Goal: Task Accomplishment & Management: Manage account settings

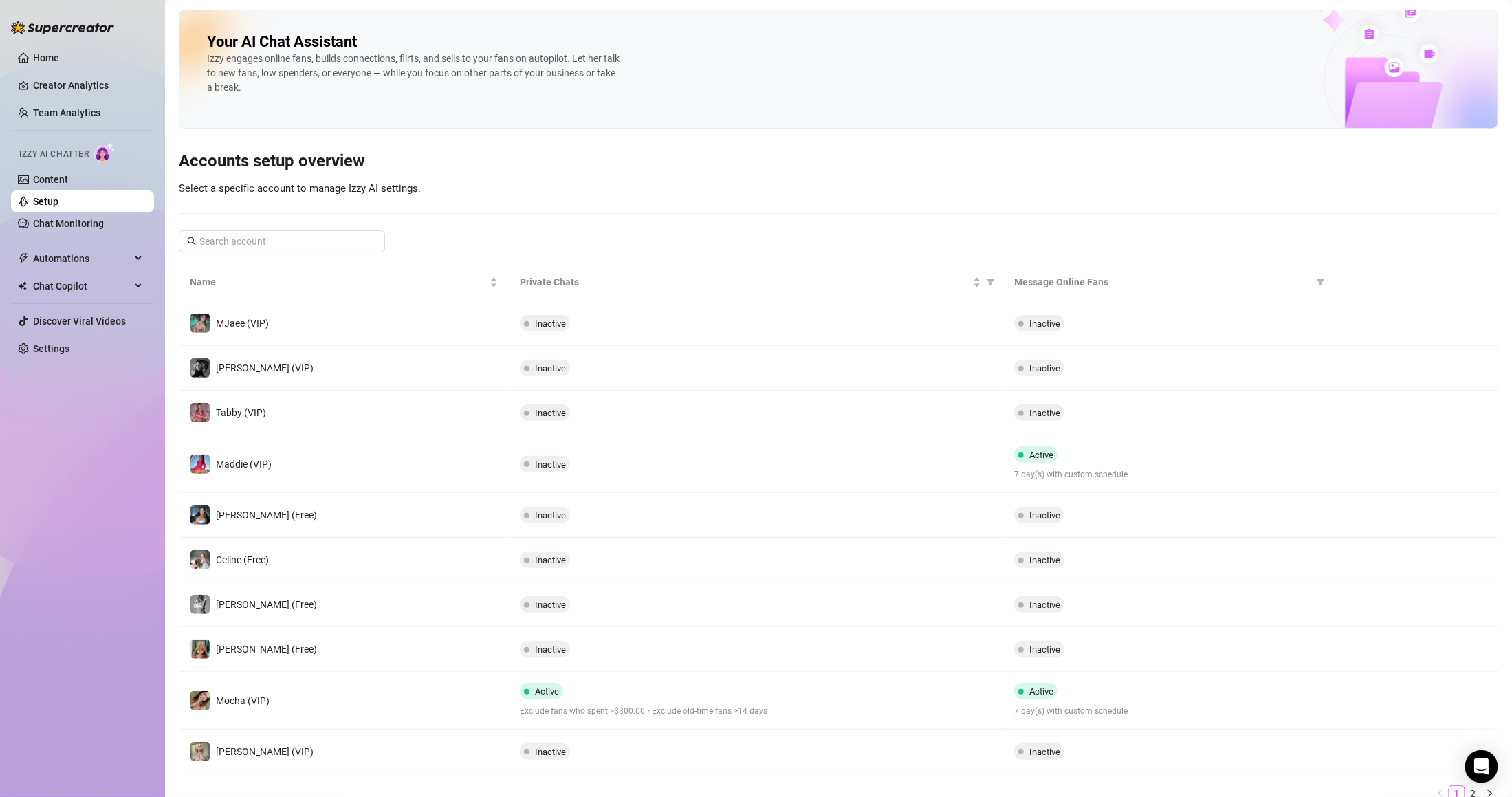
click at [76, 153] on span "Izzy AI Chatter" at bounding box center [54, 153] width 69 height 13
click at [68, 174] on link "Content" at bounding box center [51, 179] width 35 height 11
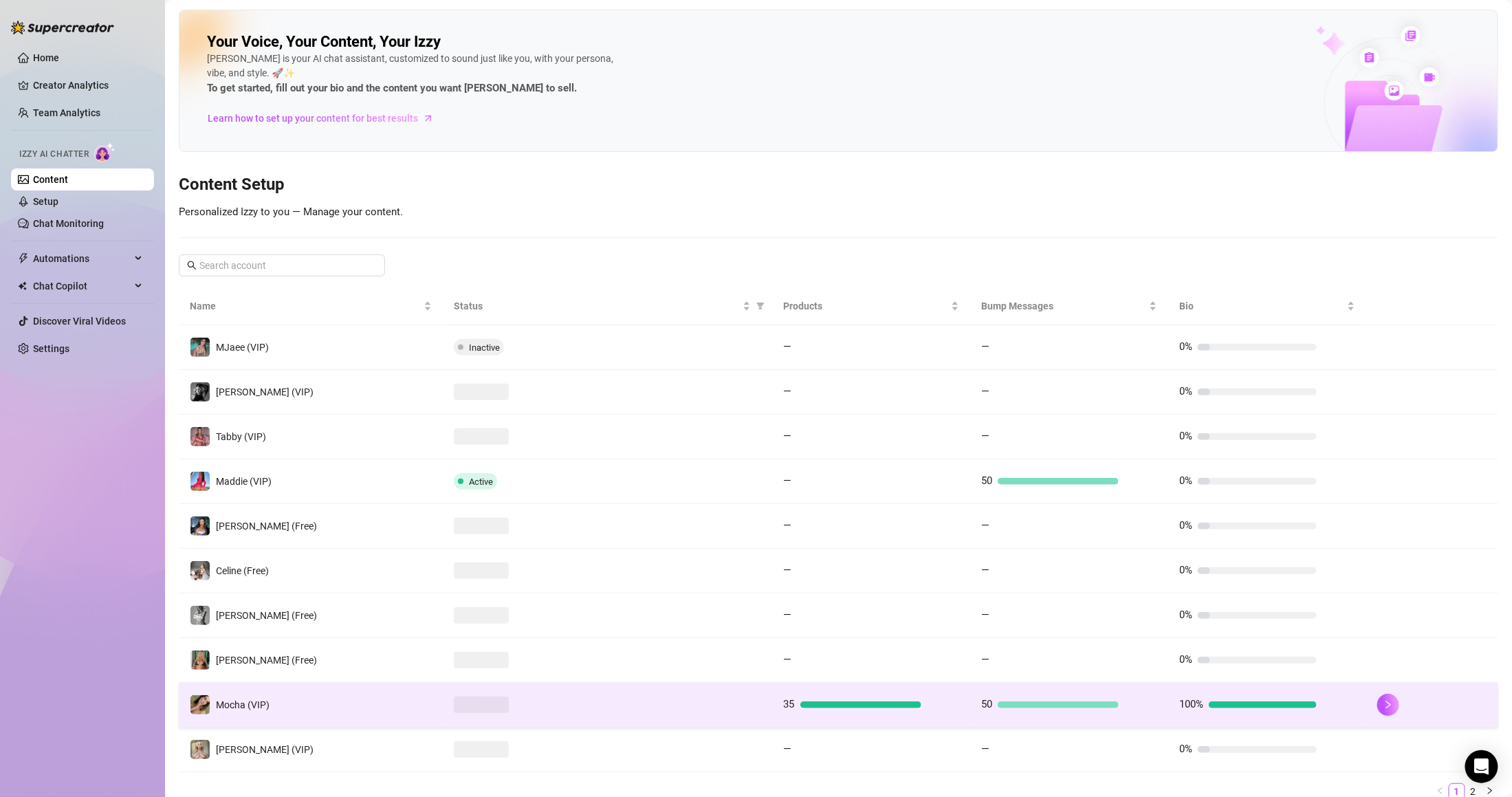
click at [1066, 715] on td "50" at bounding box center [1069, 704] width 198 height 45
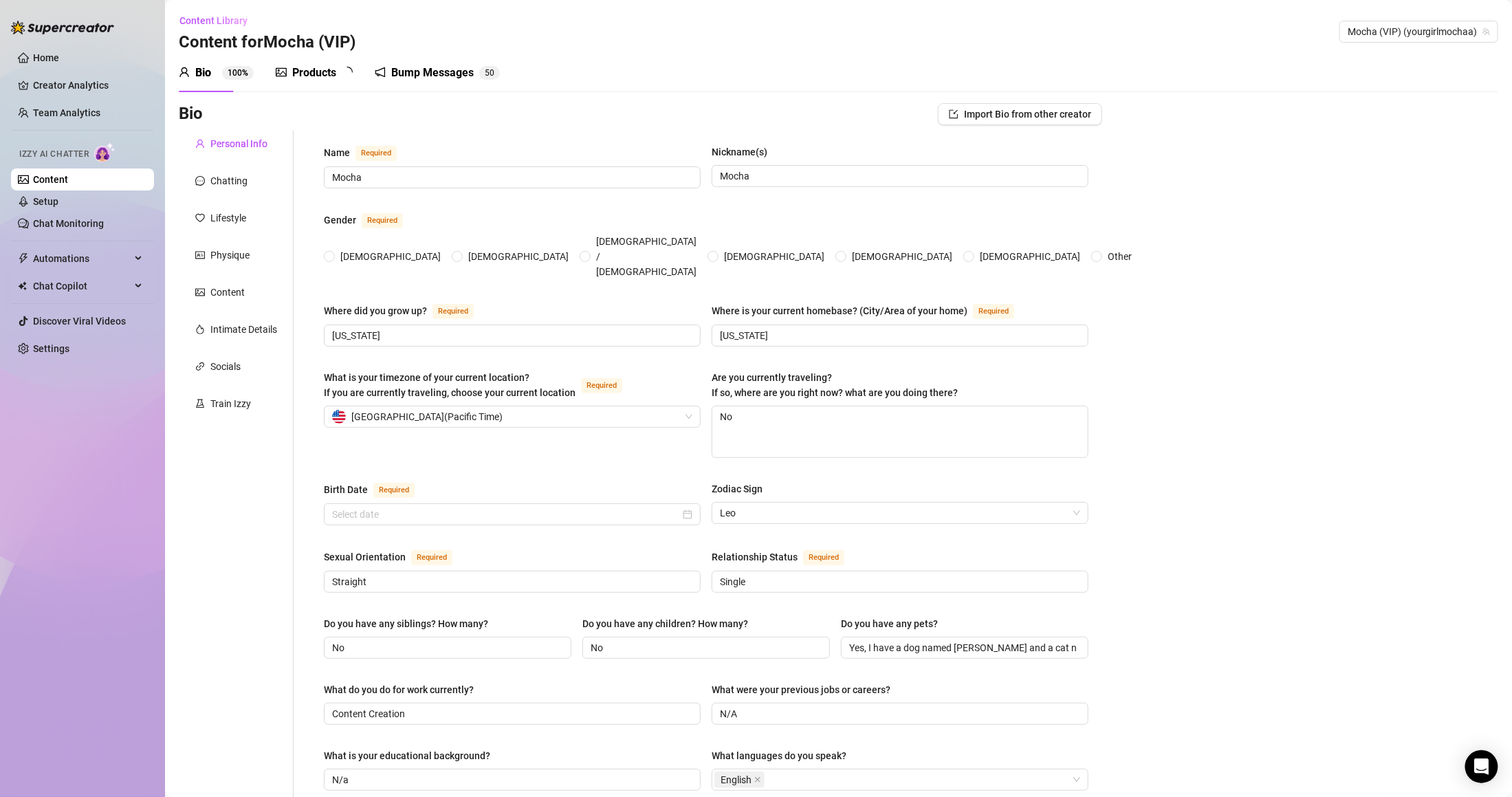
radio input "true"
type input "[DATE]"
click at [295, 77] on div "Products" at bounding box center [314, 73] width 44 height 17
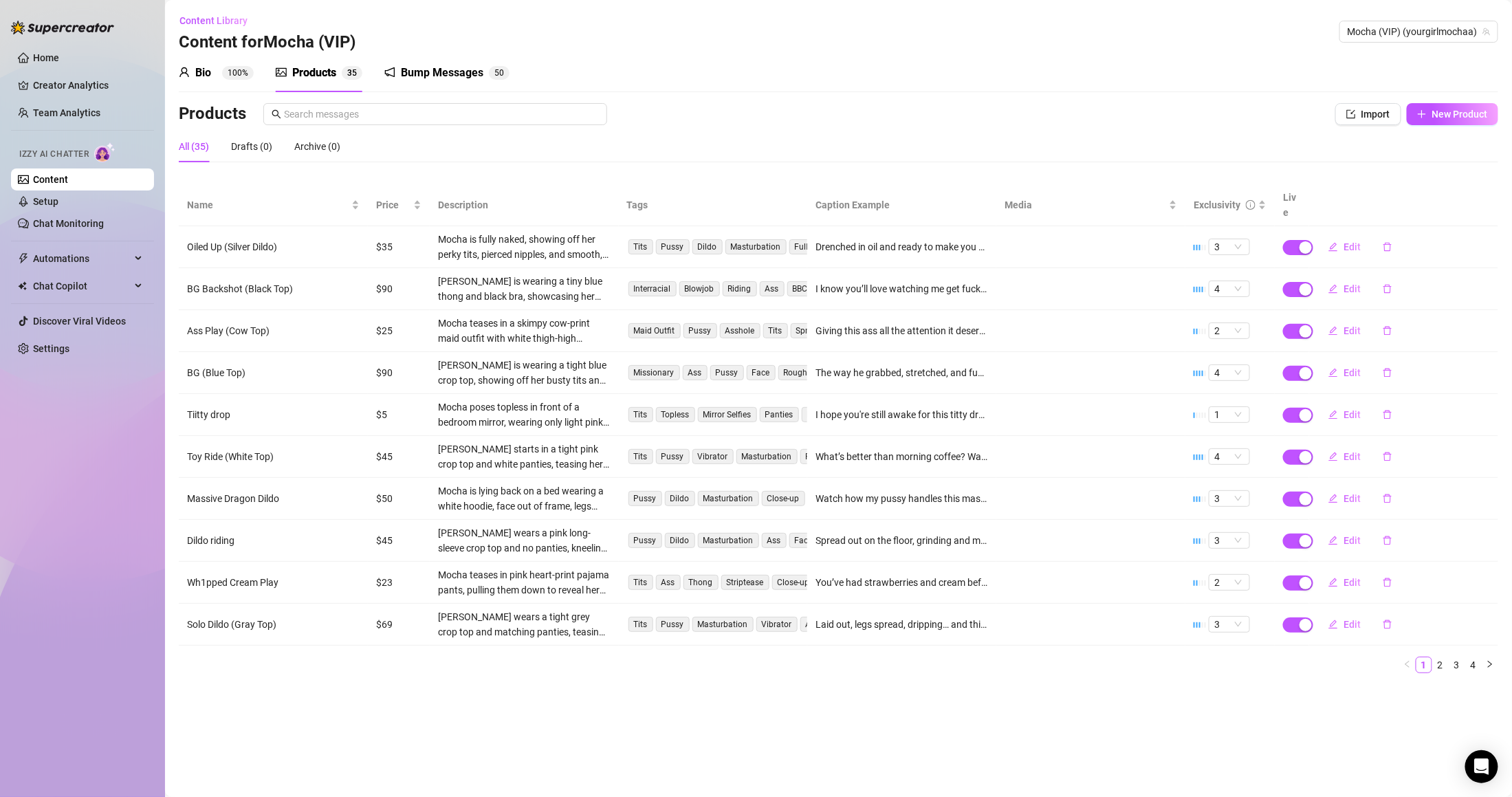
click at [440, 76] on div "Bump Messages" at bounding box center [442, 73] width 83 height 17
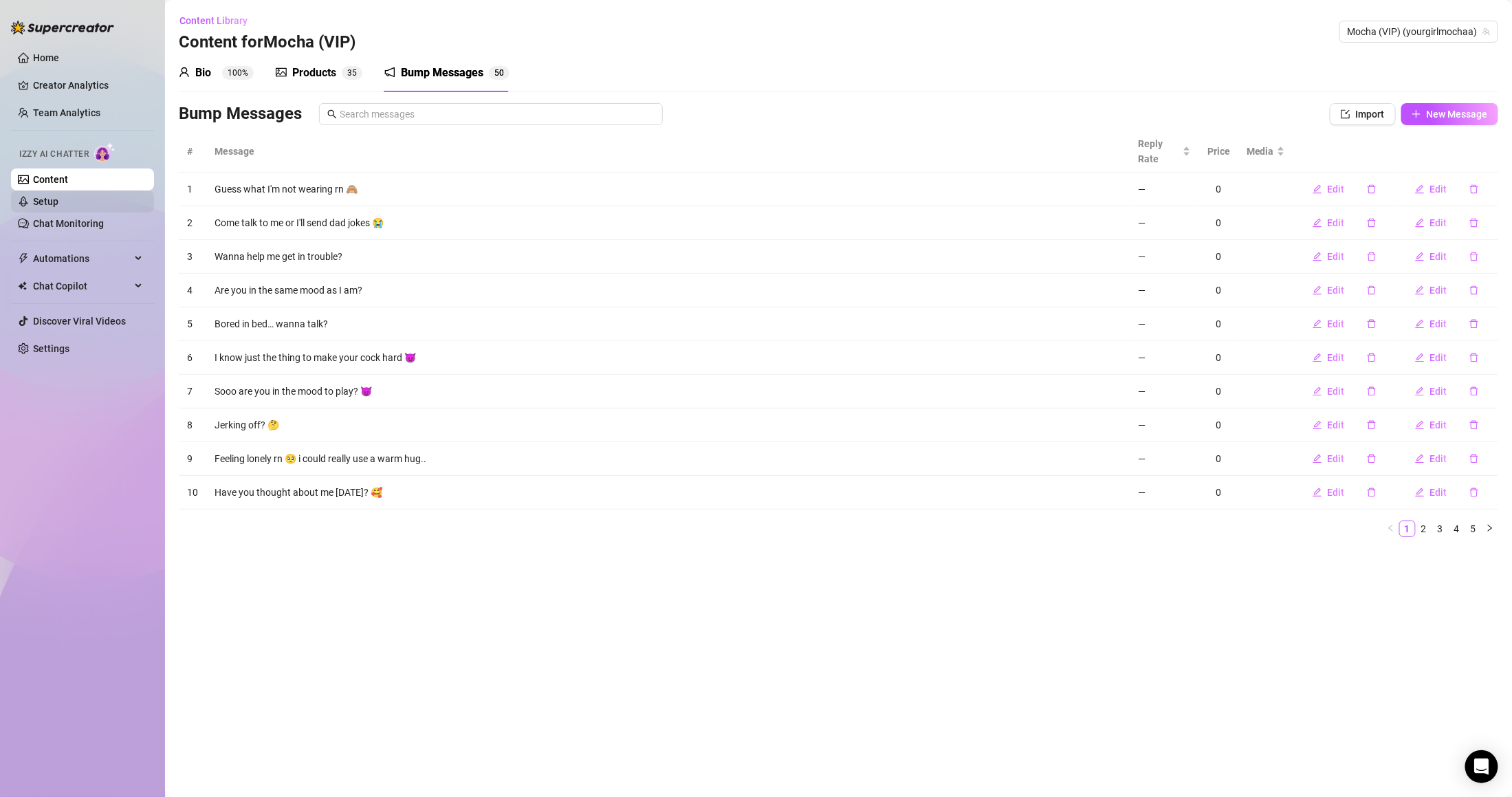
click at [58, 202] on link "Setup" at bounding box center [46, 201] width 25 height 11
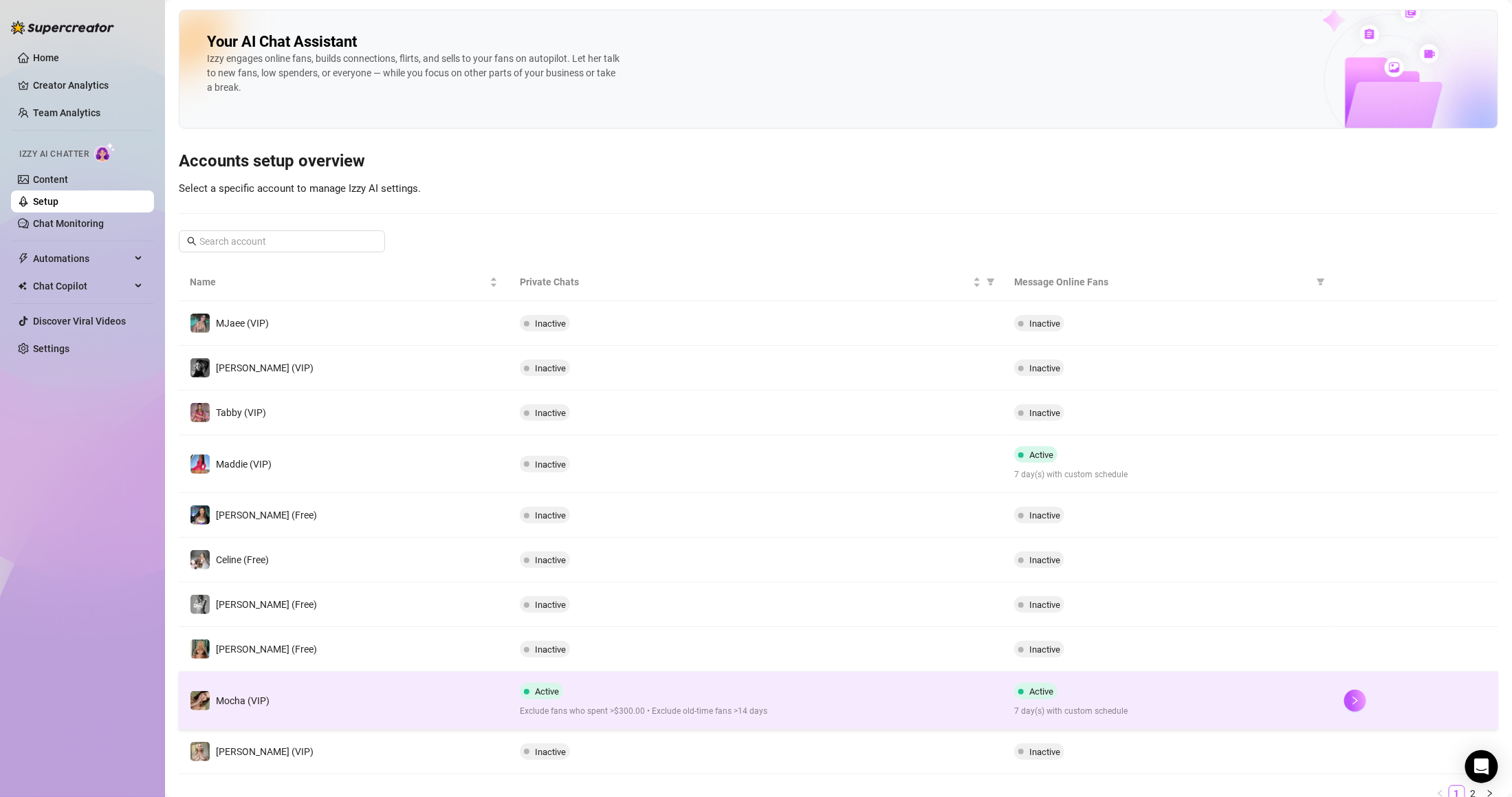
click at [859, 714] on span "Exclude fans who spent >$300.00 • Exclude old-time fans >14 days" at bounding box center [756, 710] width 473 height 13
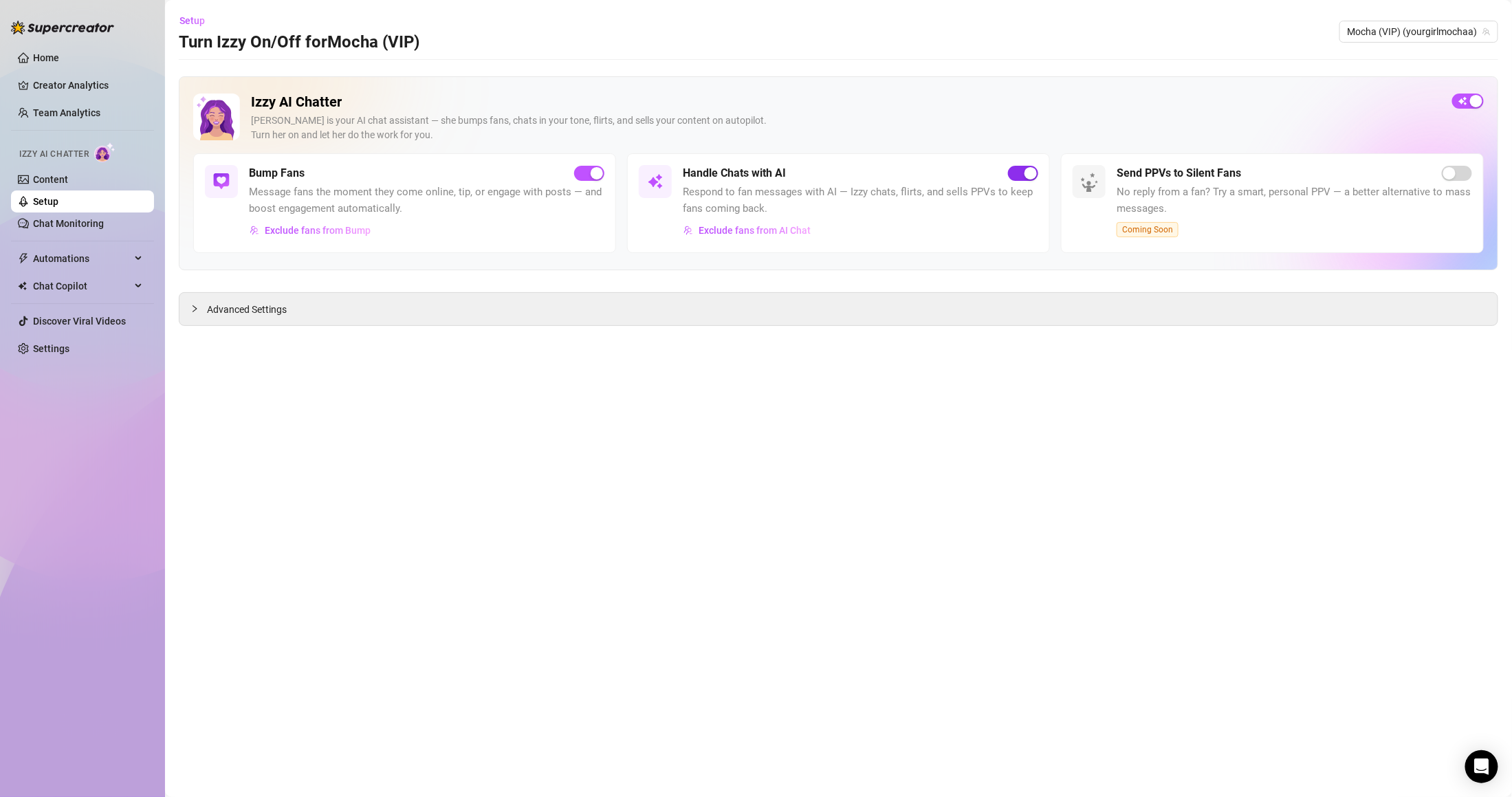
click at [1015, 179] on span "button" at bounding box center [1023, 173] width 30 height 15
click at [1029, 176] on span "button" at bounding box center [1023, 173] width 30 height 15
click at [794, 329] on main "Setup Turn Izzy On/Off for Mocha (VIP) Mocha (VIP) (yourgirlmochaa) Izzy AI Cha…" at bounding box center [839, 398] width 1347 height 797
click at [181, 314] on div "Advanced Settings" at bounding box center [839, 309] width 1319 height 32
click at [192, 304] on div at bounding box center [199, 309] width 17 height 15
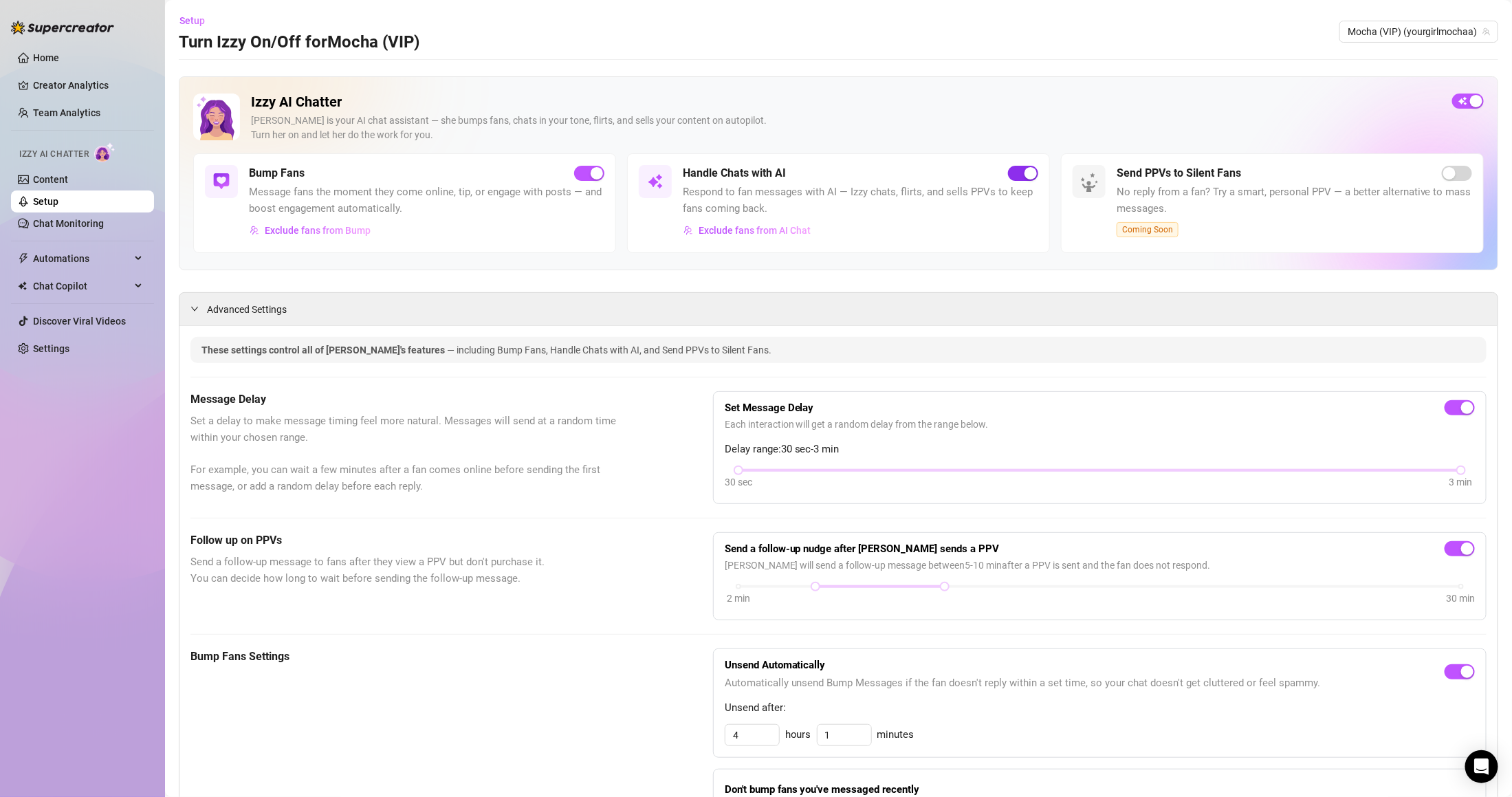
click at [1010, 177] on span "button" at bounding box center [1023, 173] width 30 height 15
click at [1016, 170] on span "button" at bounding box center [1023, 173] width 30 height 15
click at [1455, 102] on button "button" at bounding box center [1467, 101] width 31 height 15
click at [1422, 131] on div "[PERSON_NAME] is your AI chat assistant — she bumps fans, chats in your tone, f…" at bounding box center [846, 127] width 1191 height 29
